Goal: Obtain resource: Download file/media

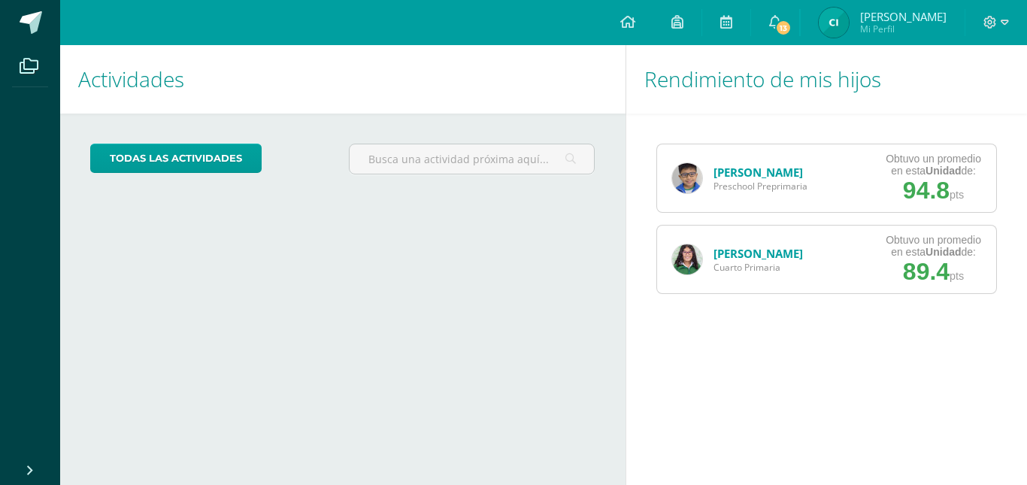
click at [745, 165] on link "[PERSON_NAME]" at bounding box center [757, 172] width 89 height 15
click at [736, 177] on link "[PERSON_NAME]" at bounding box center [757, 172] width 89 height 15
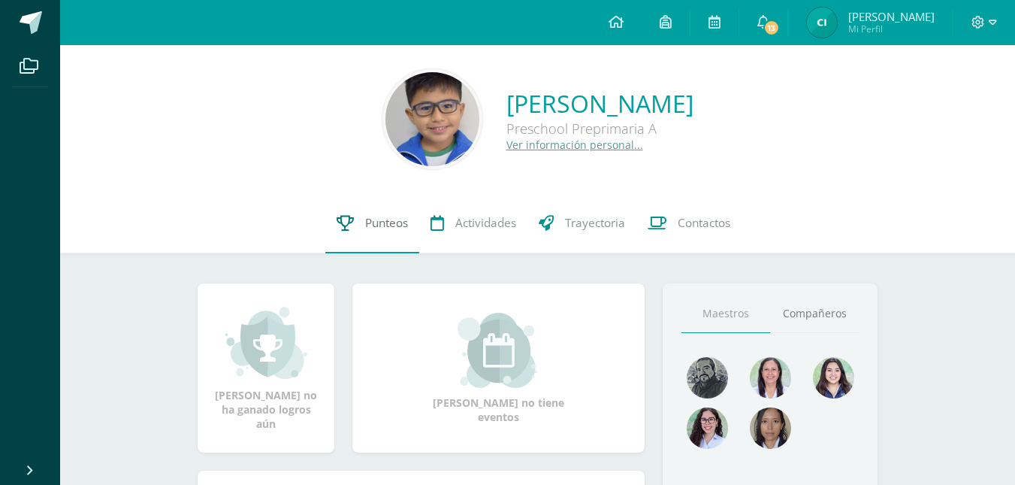
click at [379, 227] on span "Punteos" at bounding box center [386, 223] width 43 height 16
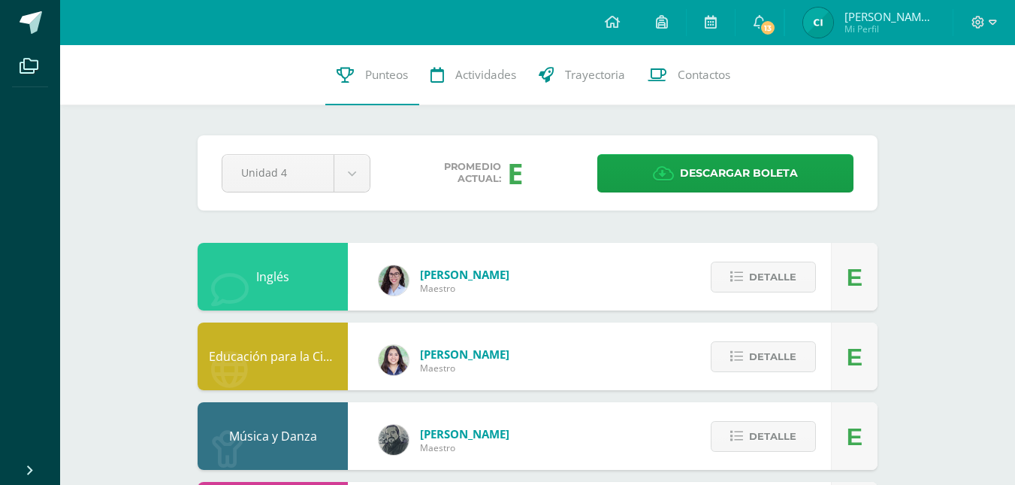
click at [440, 296] on div "Evelyn Rodas Maestro" at bounding box center [444, 280] width 161 height 68
click at [758, 278] on span "Detalle" at bounding box center [772, 277] width 47 height 28
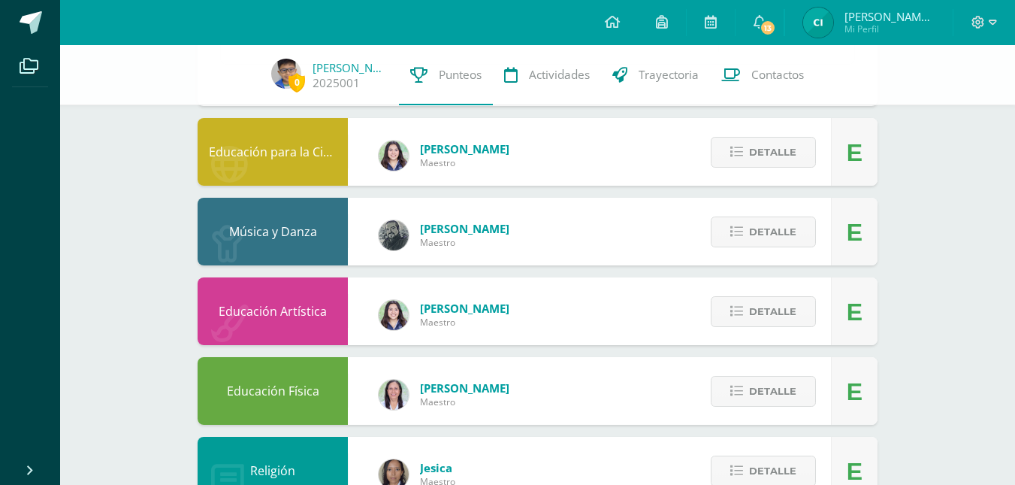
scroll to position [730, 0]
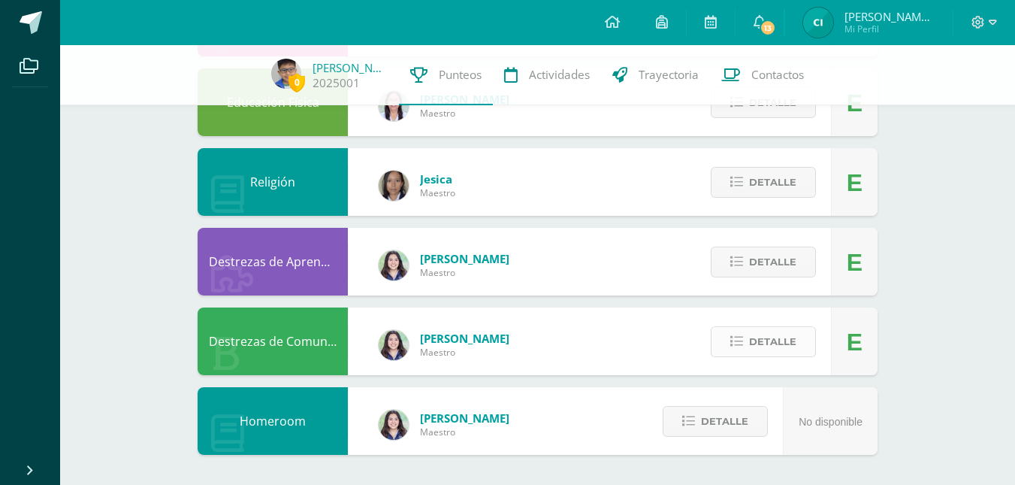
click at [773, 336] on span "Detalle" at bounding box center [772, 342] width 47 height 28
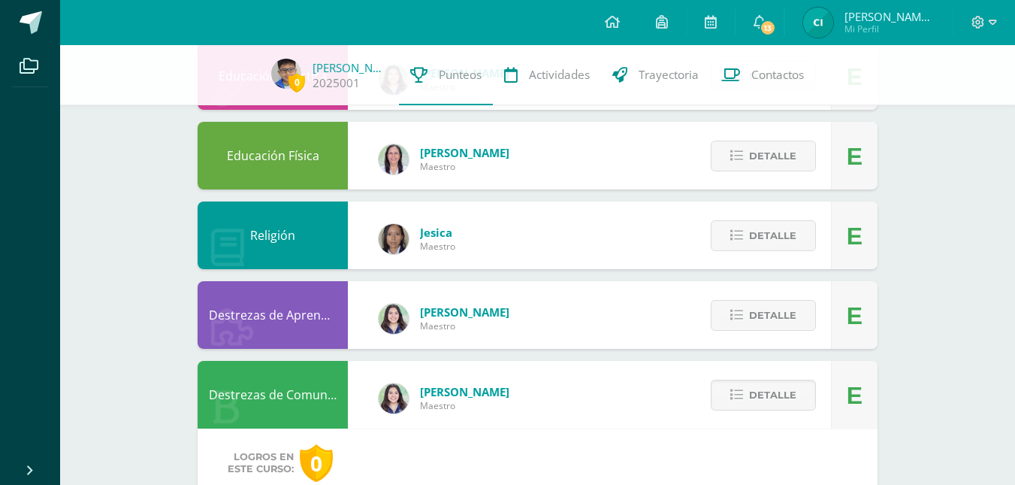
scroll to position [674, 0]
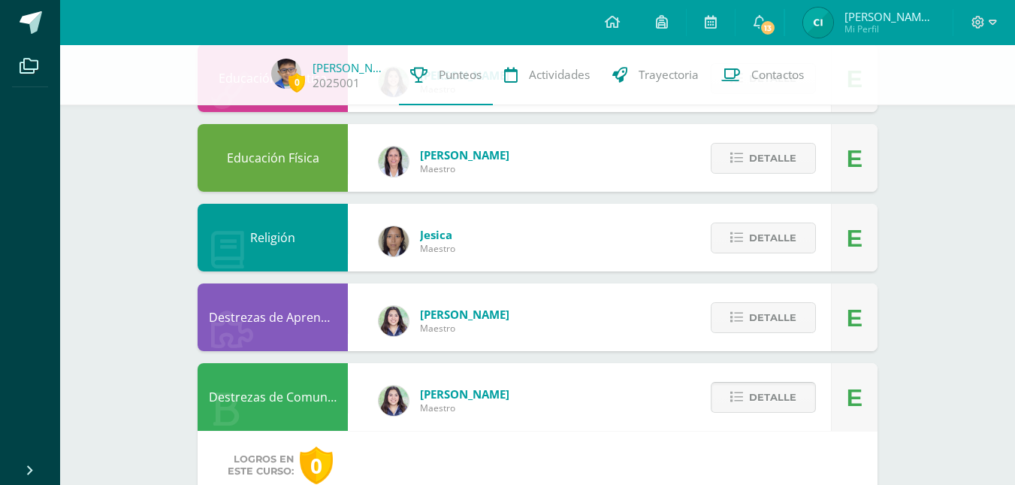
click at [760, 395] on span "Detalle" at bounding box center [772, 397] width 47 height 28
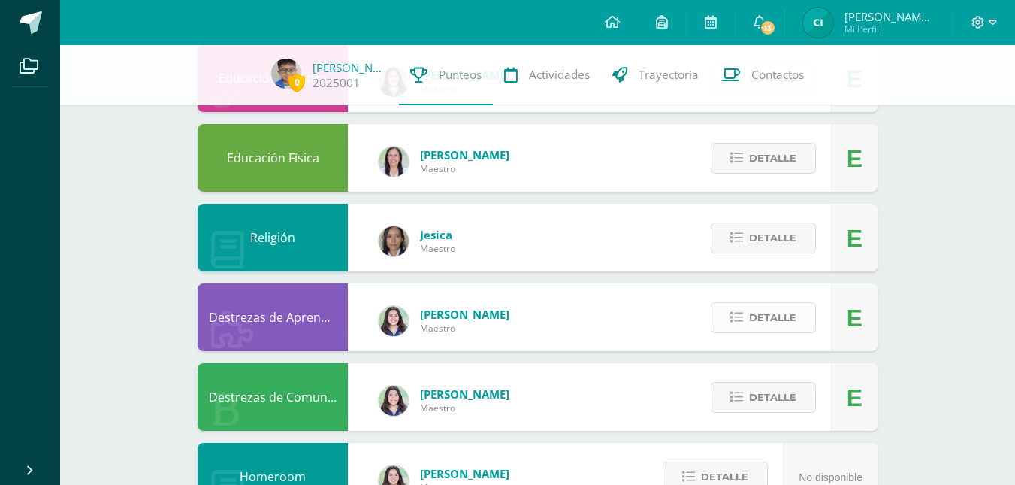
click at [753, 315] on span "Detalle" at bounding box center [772, 318] width 47 height 28
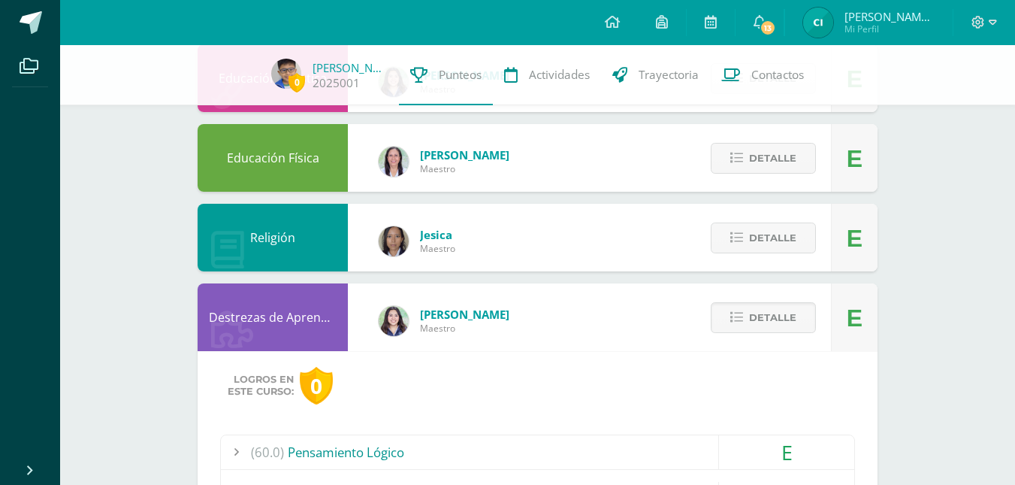
scroll to position [0, 0]
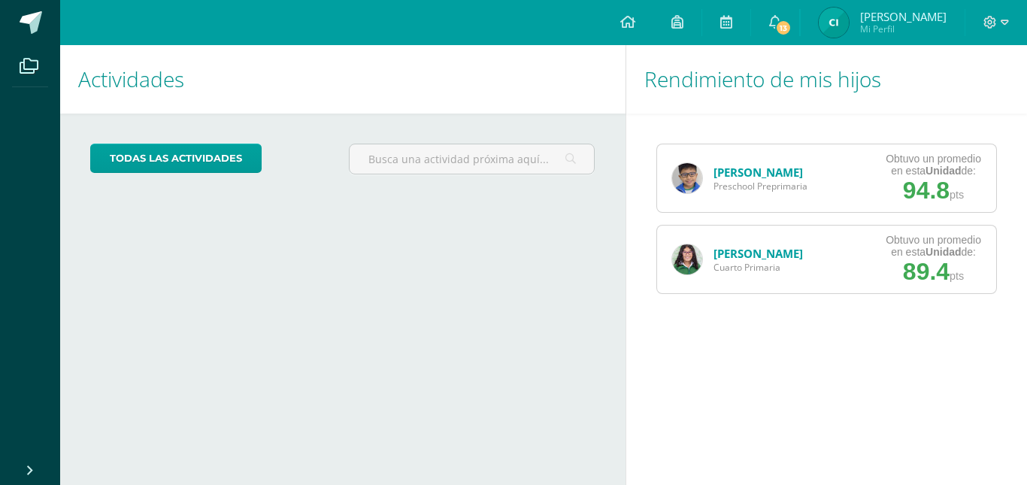
click at [754, 174] on link "[PERSON_NAME]" at bounding box center [757, 172] width 89 height 15
click at [758, 171] on link "[PERSON_NAME]" at bounding box center [757, 172] width 89 height 15
click at [752, 170] on link "[PERSON_NAME]" at bounding box center [757, 172] width 89 height 15
click at [725, 172] on link "[PERSON_NAME]" at bounding box center [757, 172] width 89 height 15
click at [687, 180] on img at bounding box center [687, 178] width 30 height 30
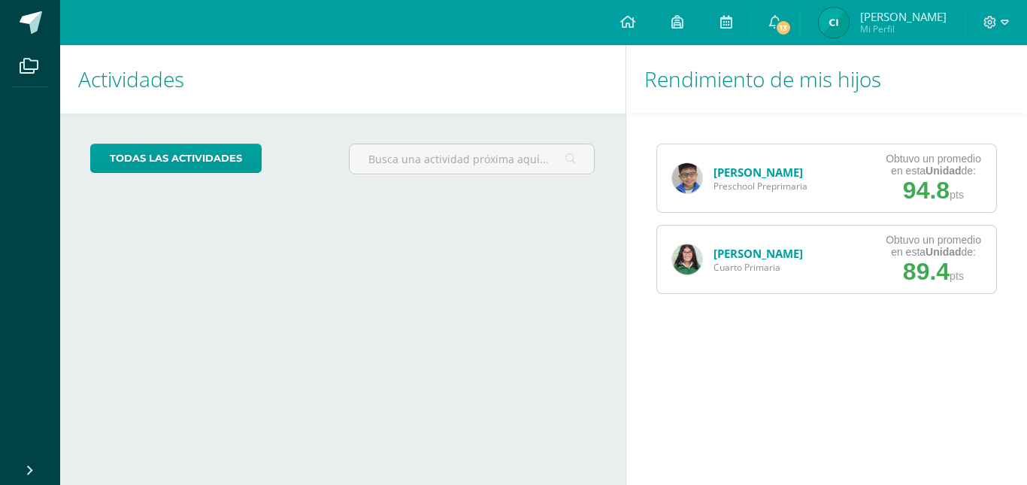
click at [803, 174] on link "[PERSON_NAME]" at bounding box center [757, 172] width 89 height 15
click at [928, 165] on strong "Unidad" at bounding box center [942, 171] width 35 height 12
click at [752, 255] on link "Samantha Ramos" at bounding box center [757, 253] width 89 height 15
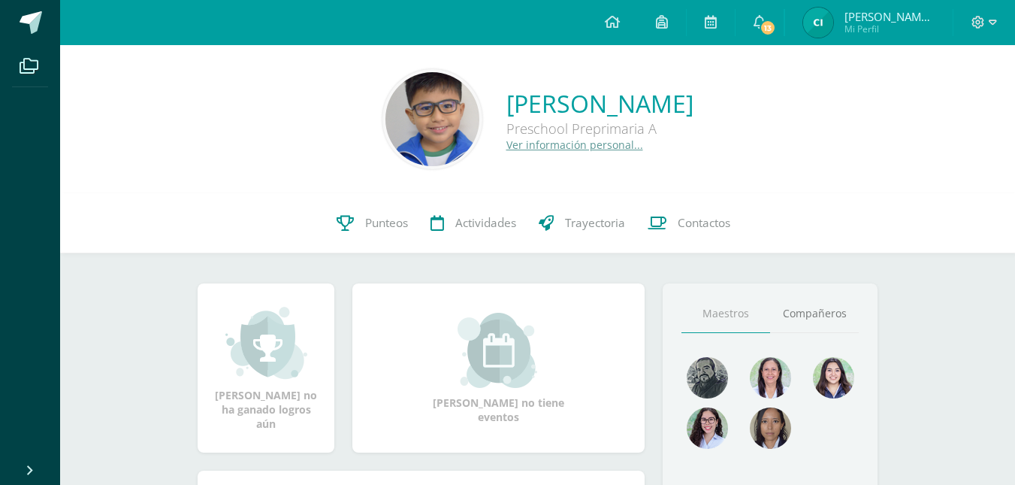
click at [386, 107] on img at bounding box center [433, 119] width 94 height 94
click at [386, 222] on span "Punteos" at bounding box center [386, 223] width 43 height 16
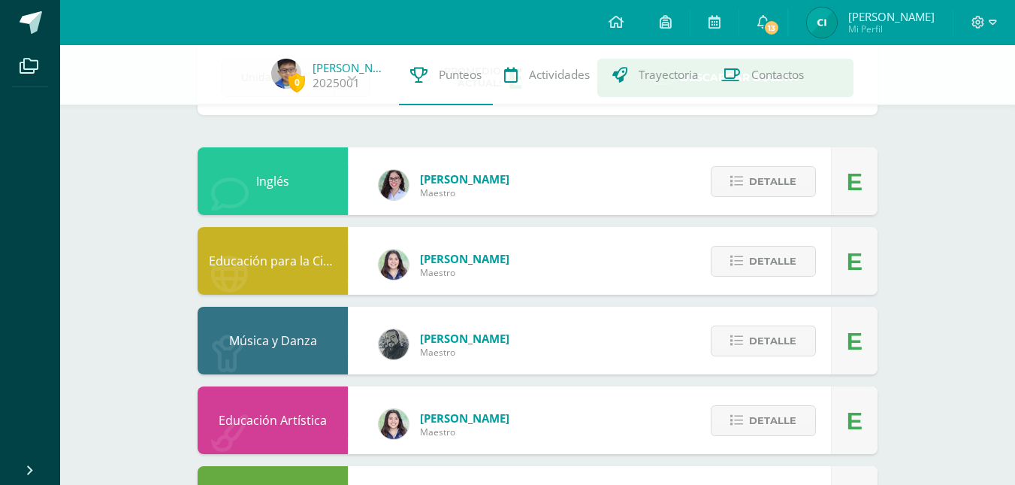
scroll to position [64, 0]
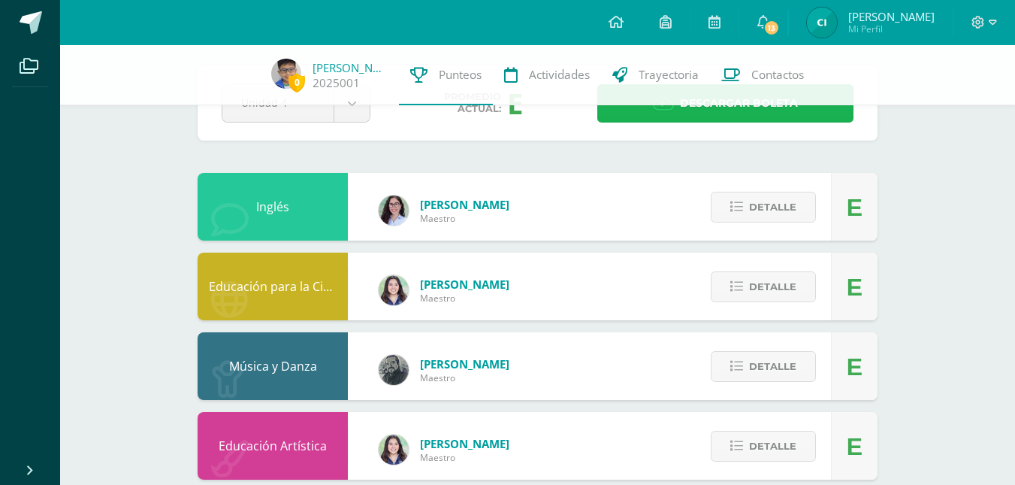
click at [760, 109] on span "Descargar boleta" at bounding box center [739, 103] width 118 height 37
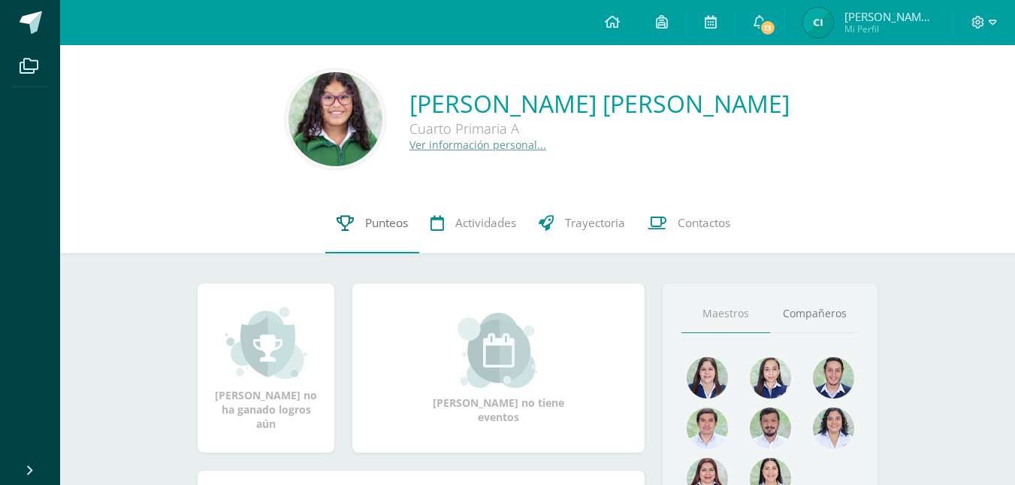
click at [395, 216] on span "Punteos" at bounding box center [386, 223] width 43 height 16
click at [373, 230] on span "Punteos" at bounding box center [386, 223] width 43 height 16
click at [392, 221] on span "Punteos" at bounding box center [386, 223] width 43 height 16
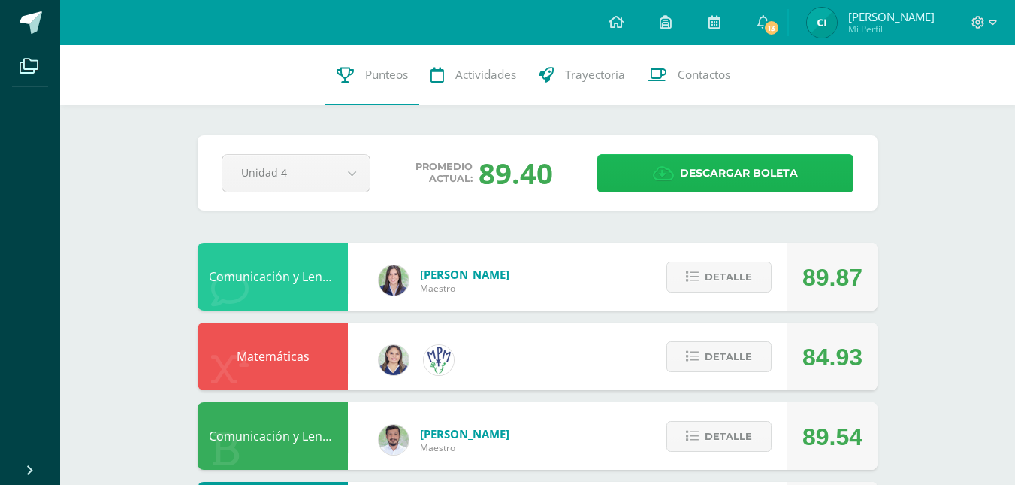
click at [765, 177] on span "Descargar boleta" at bounding box center [739, 173] width 118 height 37
